Goal: Contribute content: Add original content to the website for others to see

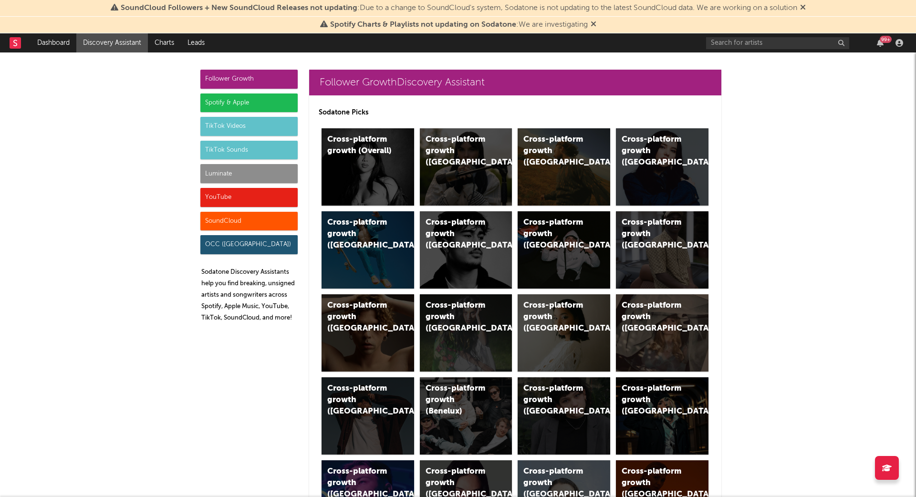
scroll to position [5313, 0]
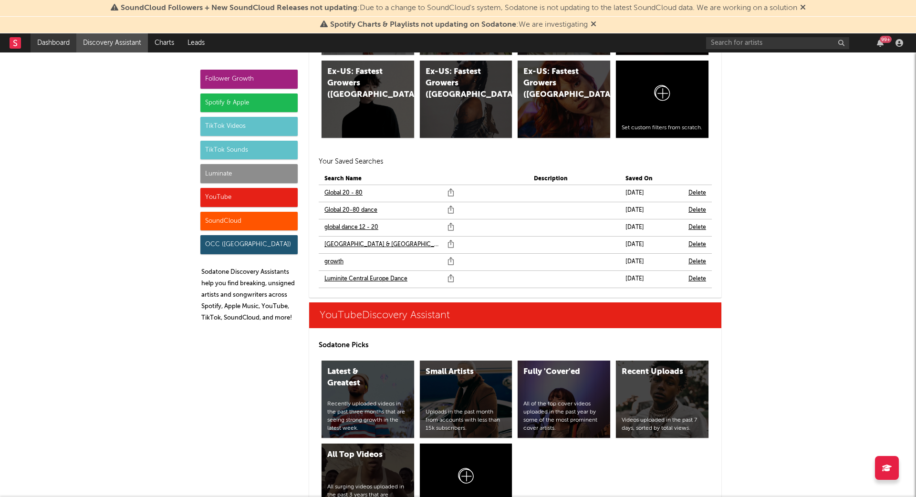
click at [53, 41] on link "Dashboard" at bounding box center [54, 42] width 46 height 19
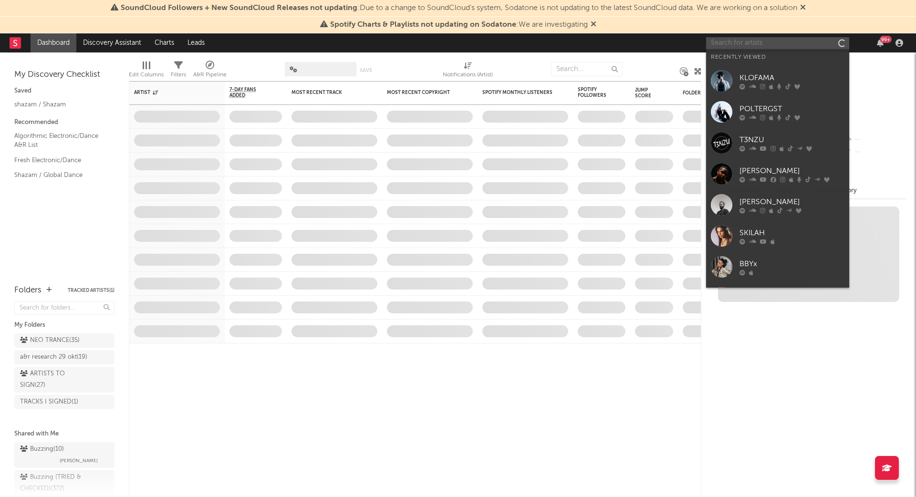
click at [769, 44] on input "text" at bounding box center [777, 43] width 143 height 12
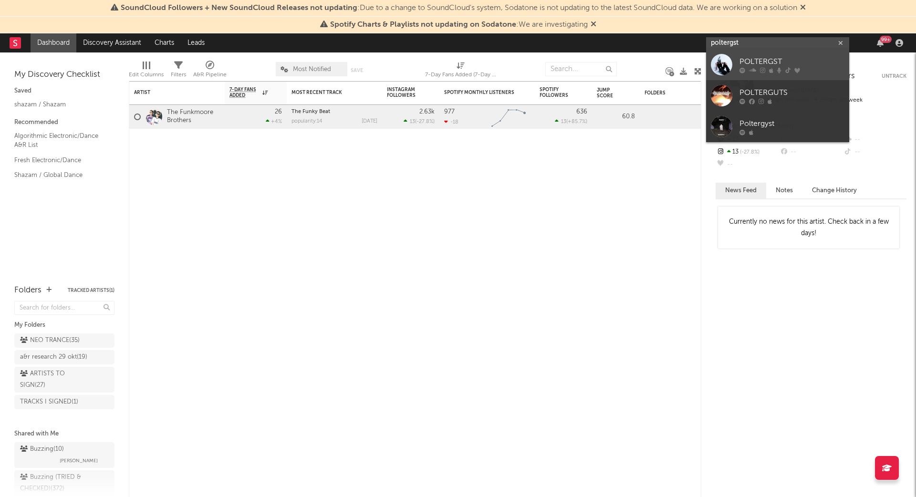
type input "poltergst"
click at [800, 61] on div "POLTERGST" at bounding box center [792, 61] width 105 height 11
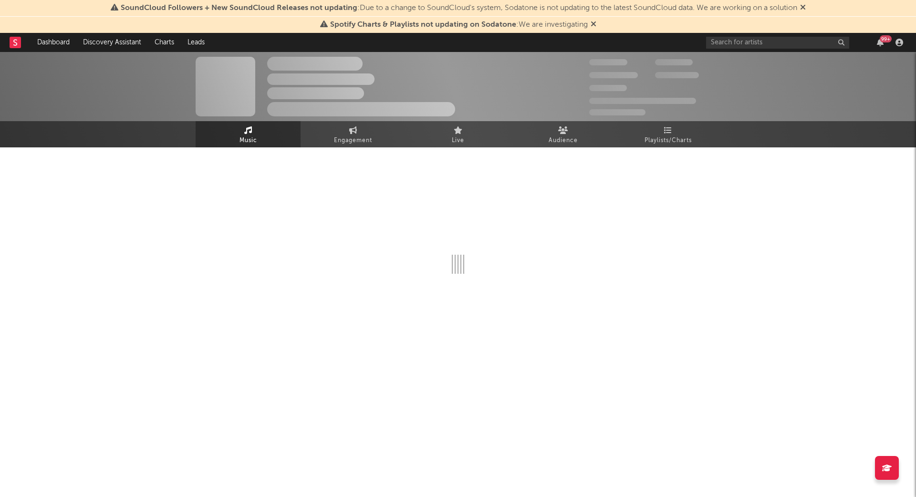
select select "6m"
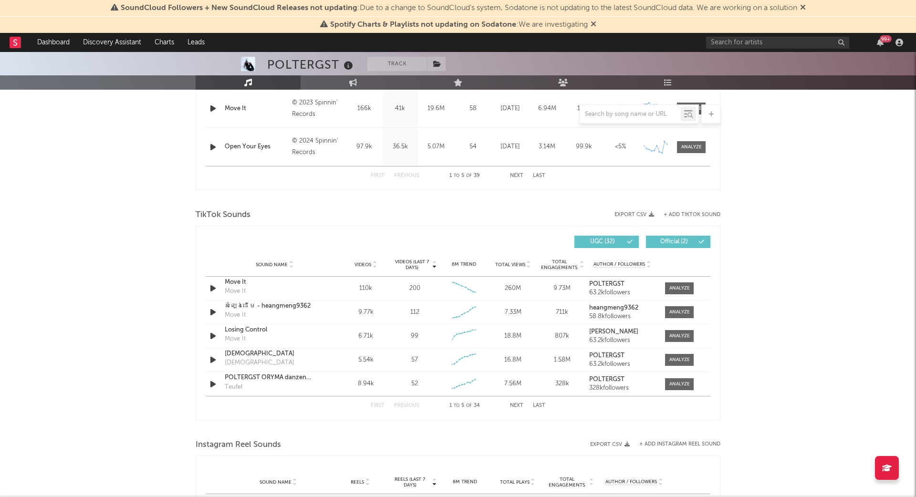
scroll to position [554, 0]
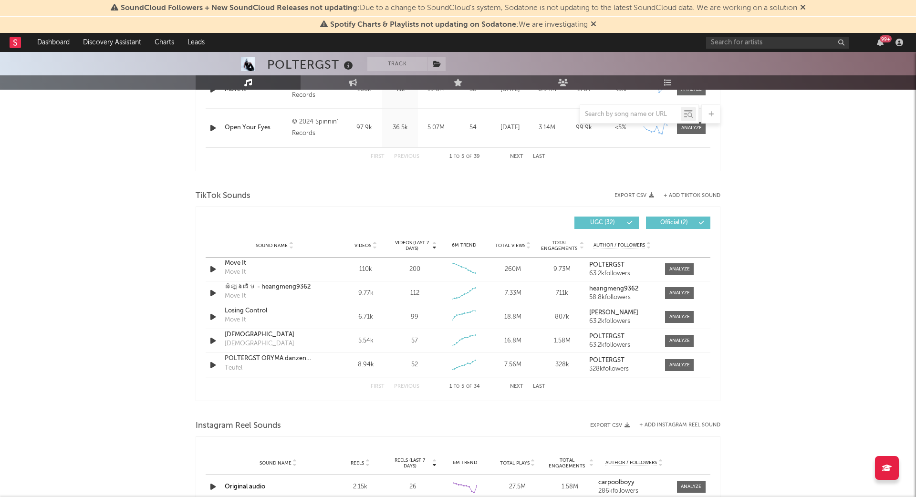
click at [518, 384] on button "Next" at bounding box center [516, 386] width 13 height 5
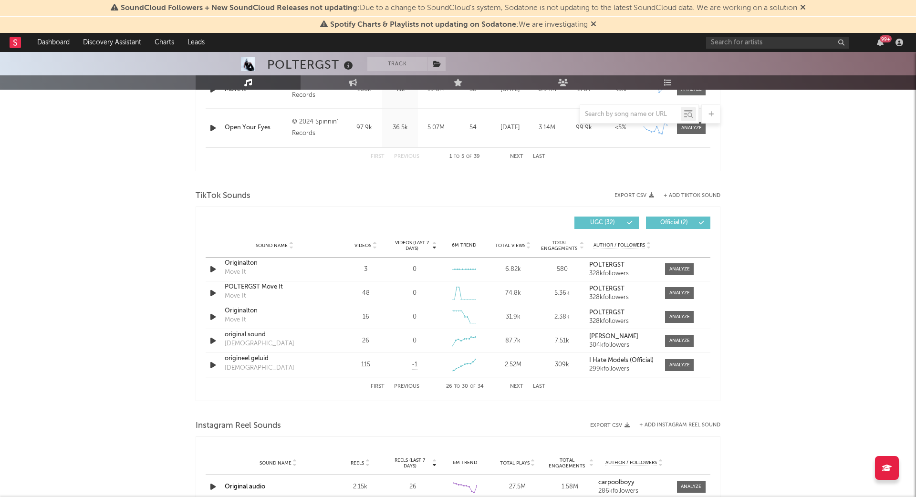
click at [518, 384] on button "Next" at bounding box center [516, 386] width 13 height 5
click at [374, 386] on button "First" at bounding box center [378, 386] width 14 height 5
click at [682, 193] on button "+ Add TikTok Sound" at bounding box center [692, 195] width 57 height 5
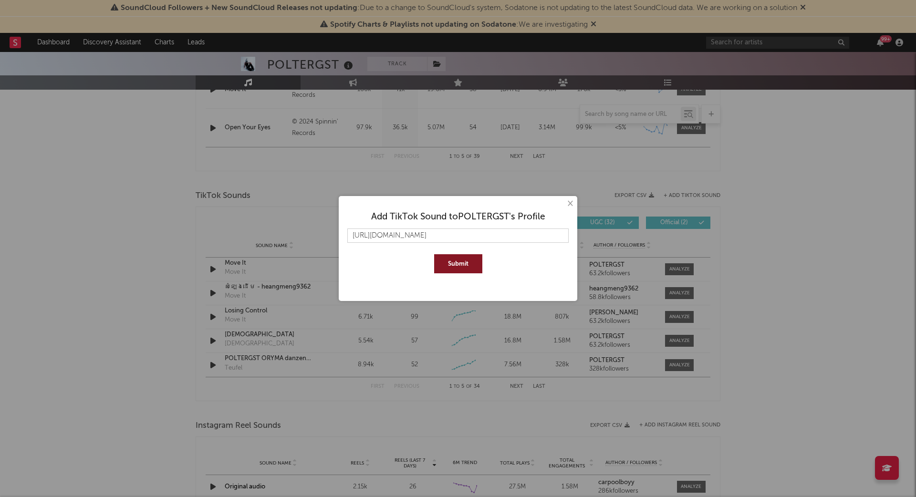
scroll to position [0, 6]
type input "https://www.tiktok.com/music/Originalton-7489825506829273878"
click at [453, 267] on button "Submit" at bounding box center [458, 263] width 48 height 19
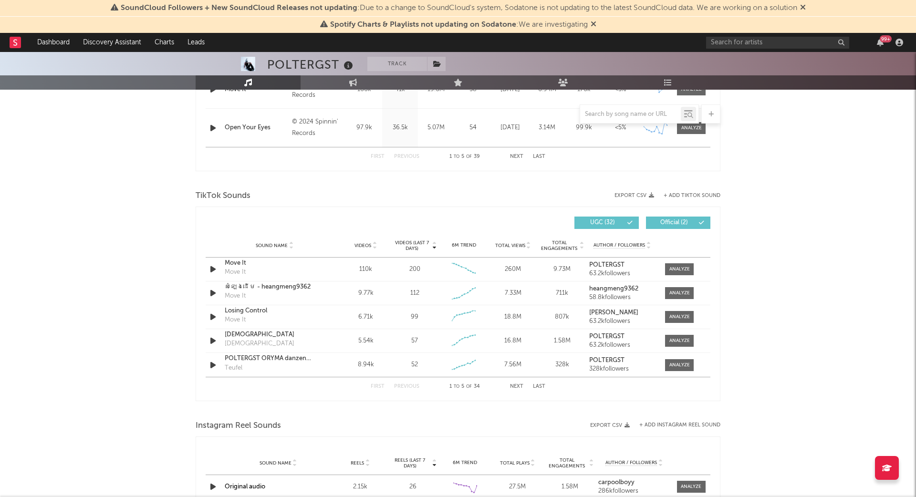
click at [689, 193] on button "+ Add TikTok Sound" at bounding box center [692, 195] width 57 height 5
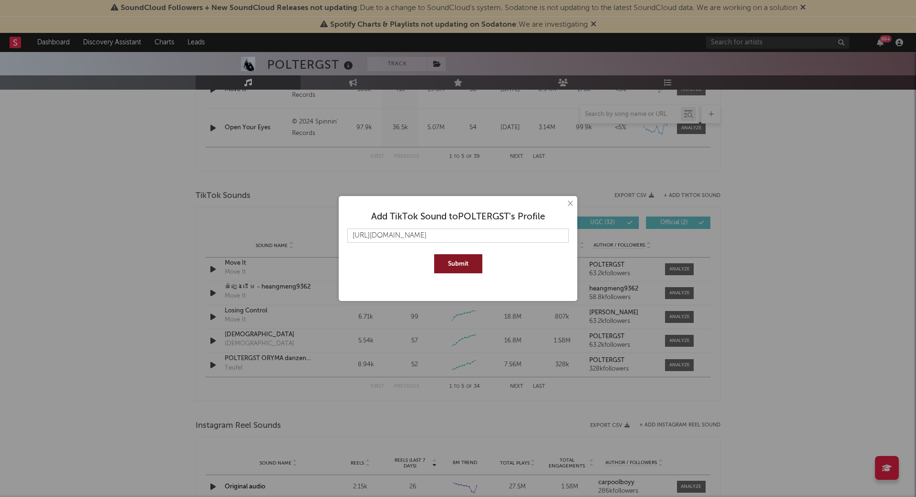
scroll to position [0, 4]
type input "https://www.tiktok.com/music/Originalton-7545430739903351585"
click at [464, 260] on button "Submit" at bounding box center [458, 263] width 48 height 19
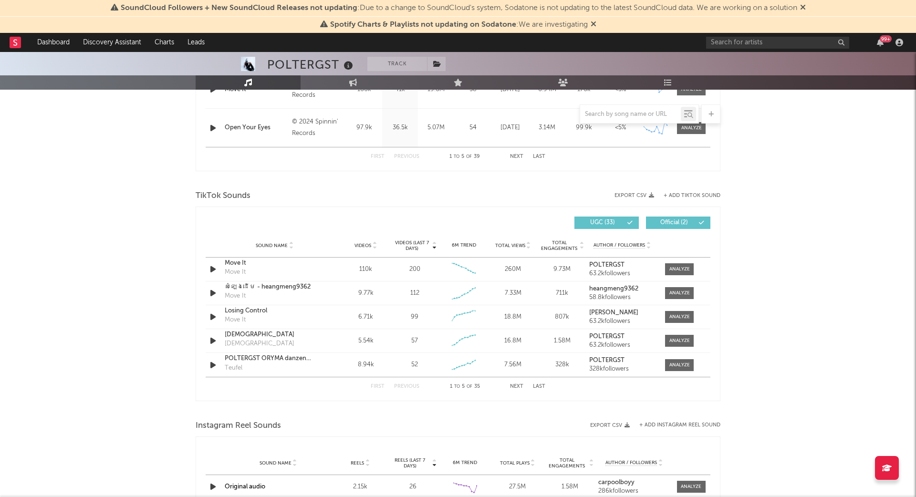
click at [698, 193] on button "+ Add TikTok Sound" at bounding box center [692, 195] width 57 height 5
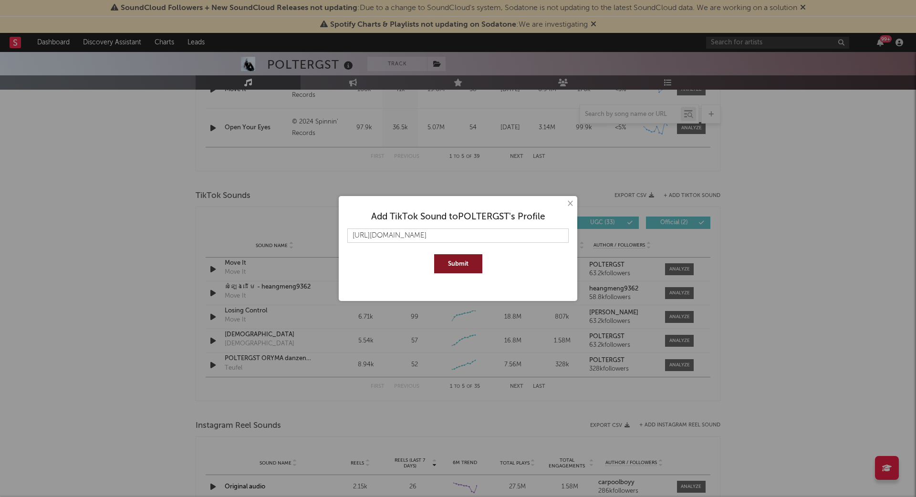
scroll to position [0, 3]
type input "https://www.tiktok.com/music/Originalton-7539525103751580448"
click at [464, 261] on button "Submit" at bounding box center [458, 263] width 48 height 19
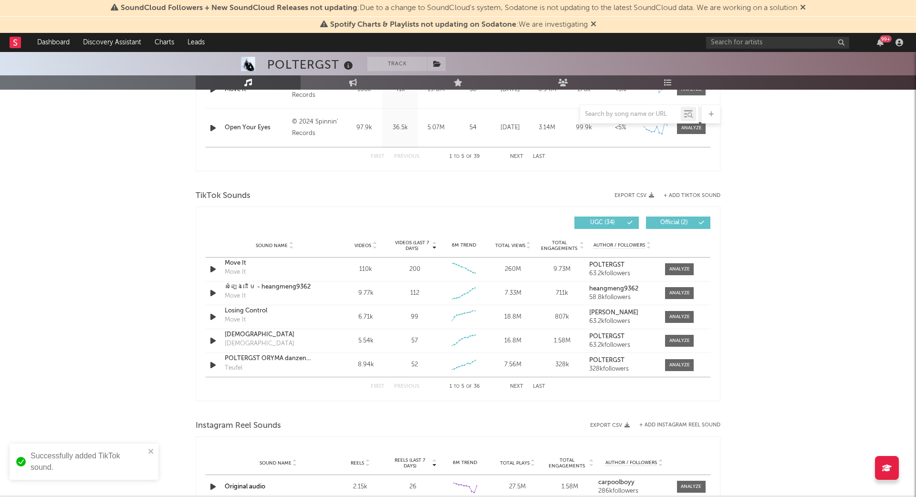
click at [539, 386] on button "Last" at bounding box center [539, 386] width 12 height 5
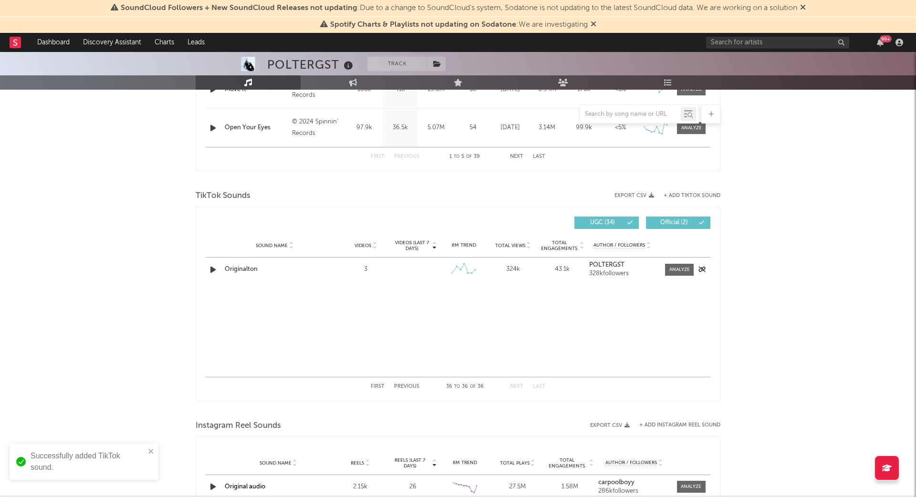
click at [213, 266] on icon "button" at bounding box center [213, 270] width 10 height 12
click at [377, 385] on button "First" at bounding box center [378, 386] width 14 height 5
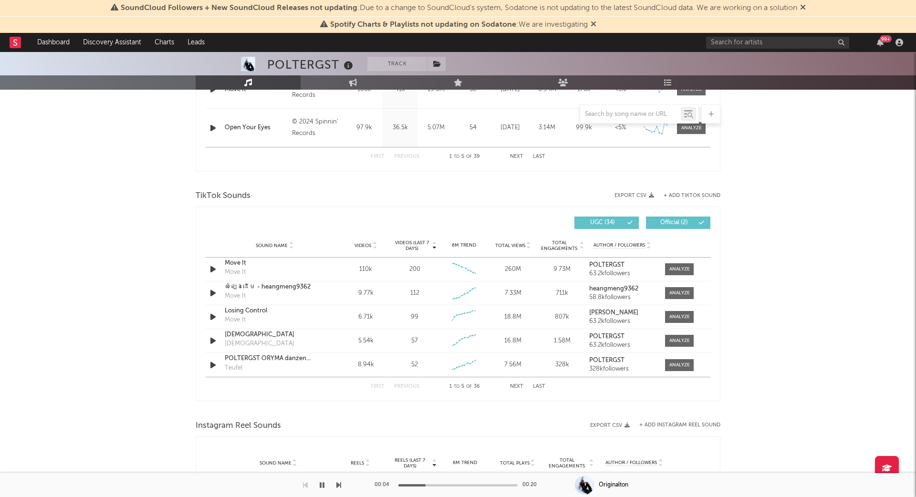
click at [542, 386] on button "Last" at bounding box center [539, 386] width 12 height 5
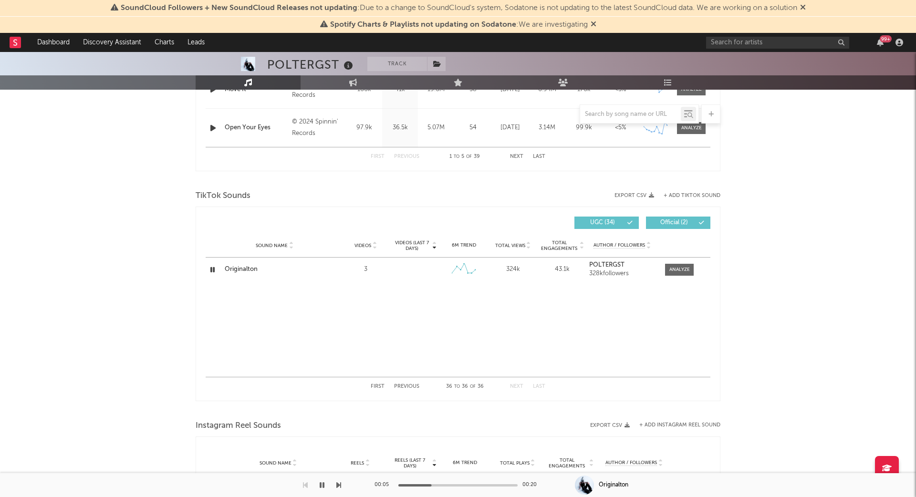
click at [412, 386] on button "Previous" at bounding box center [406, 386] width 25 height 5
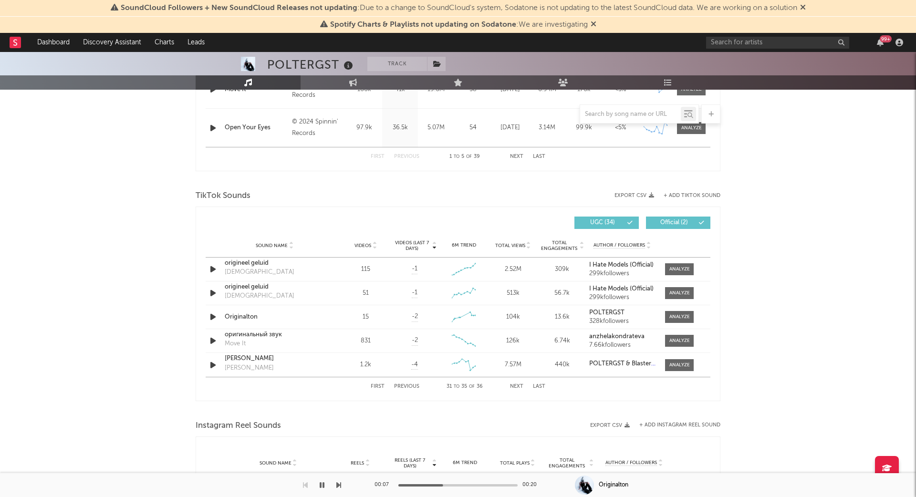
click at [511, 243] on span "Total Views" at bounding box center [510, 246] width 30 height 6
click at [515, 384] on button "Next" at bounding box center [516, 386] width 13 height 5
click at [210, 364] on icon "button" at bounding box center [213, 365] width 10 height 12
click at [517, 385] on button "Next" at bounding box center [516, 386] width 13 height 5
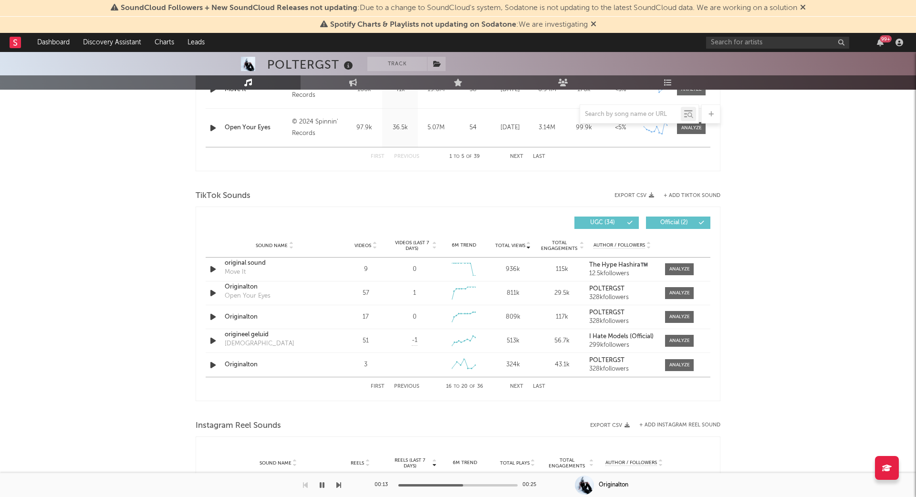
click at [413, 385] on button "Previous" at bounding box center [406, 386] width 25 height 5
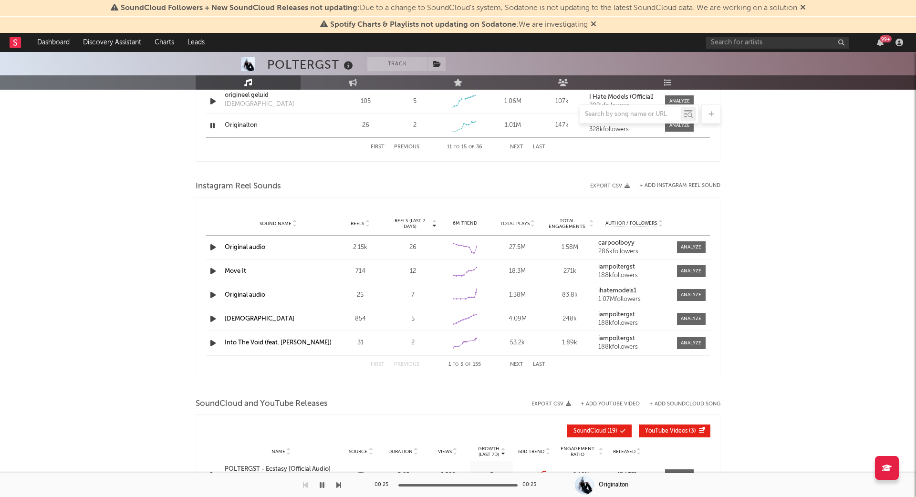
scroll to position [795, 0]
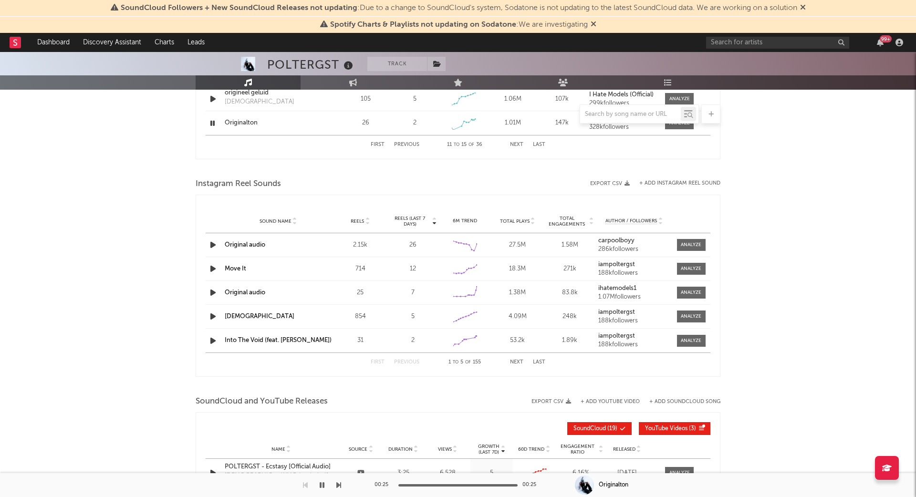
click at [214, 243] on icon "button" at bounding box center [213, 245] width 10 height 12
click at [213, 339] on icon "button" at bounding box center [213, 341] width 10 height 12
click at [543, 360] on button "Last" at bounding box center [539, 362] width 12 height 5
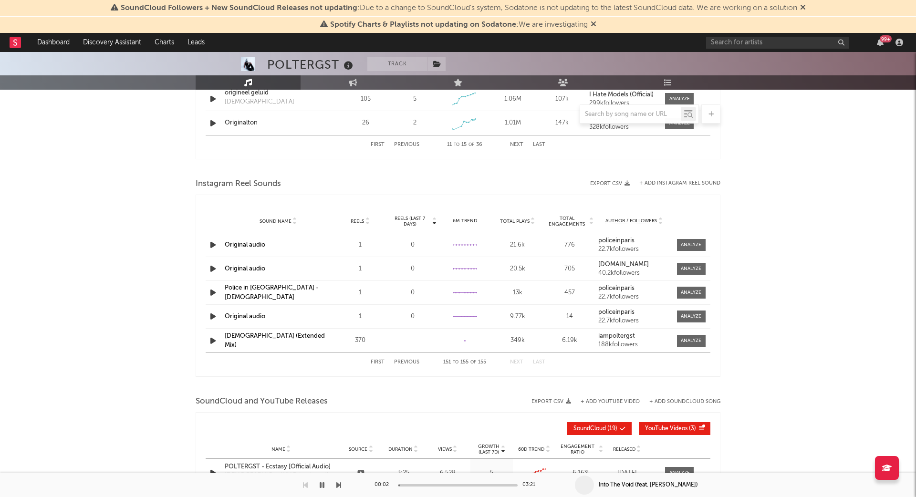
click at [212, 311] on icon "button" at bounding box center [213, 317] width 10 height 12
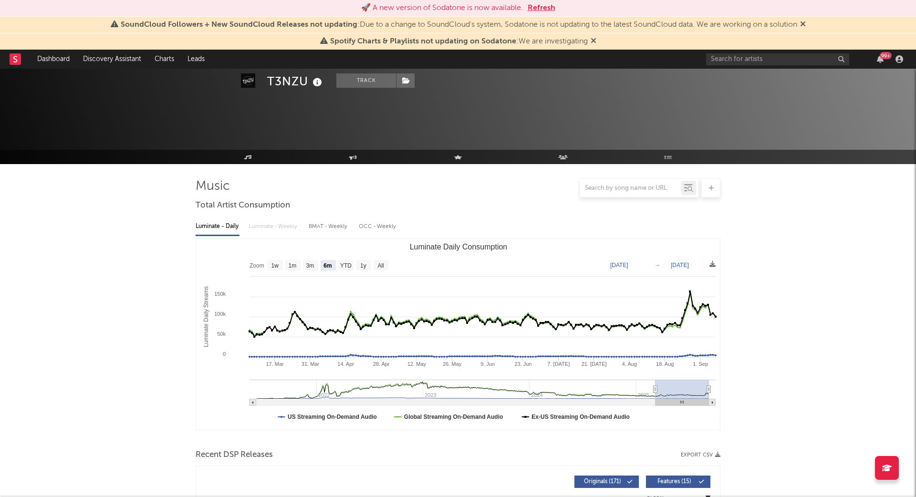
select select "6m"
